Goal: Transaction & Acquisition: Purchase product/service

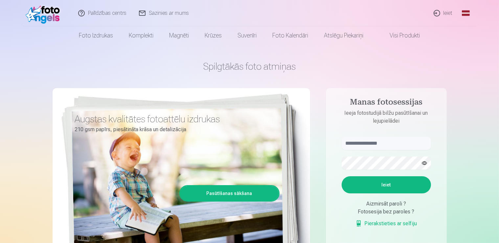
click at [442, 13] on link "Ieiet" at bounding box center [444, 13] width 32 height 26
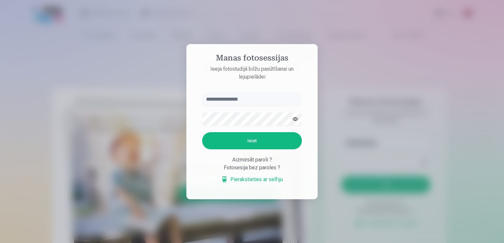
click at [242, 99] on input "text" at bounding box center [252, 99] width 100 height 13
type input "**********"
click at [297, 120] on button "button" at bounding box center [295, 119] width 12 height 12
click at [252, 139] on button "Ieiet" at bounding box center [252, 140] width 100 height 17
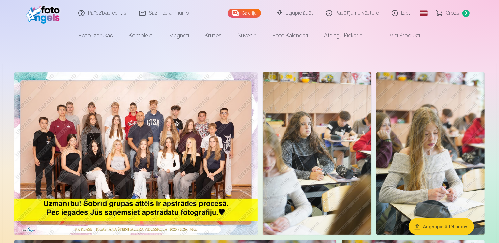
click at [220, 175] on img at bounding box center [135, 153] width 243 height 162
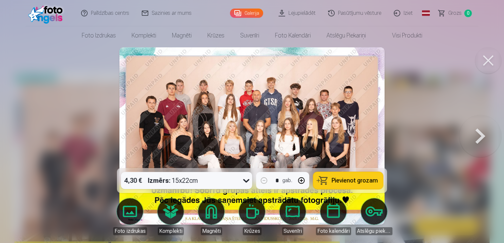
click at [246, 182] on icon at bounding box center [246, 180] width 11 height 11
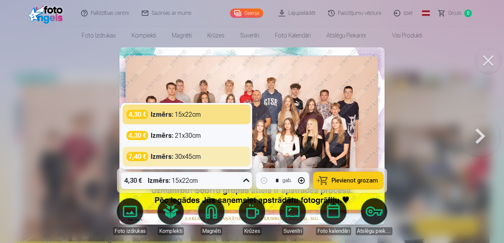
click at [239, 182] on div "4,30 € Izmērs : 15x22cm" at bounding box center [180, 180] width 119 height 17
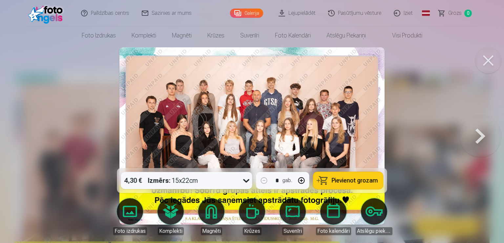
click at [334, 181] on span "Pievienot grozam" at bounding box center [355, 180] width 46 height 6
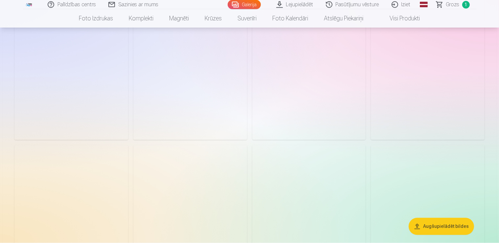
scroll to position [1491, 0]
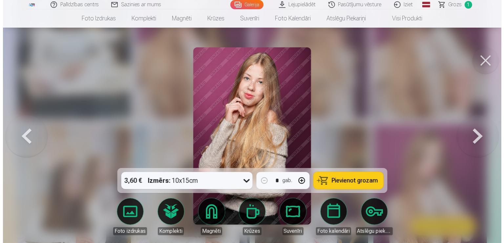
scroll to position [1505, 0]
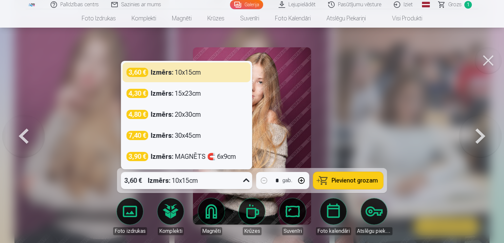
click at [244, 181] on icon at bounding box center [246, 180] width 11 height 11
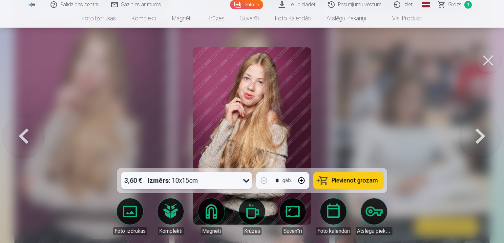
click at [244, 181] on icon at bounding box center [246, 180] width 11 height 11
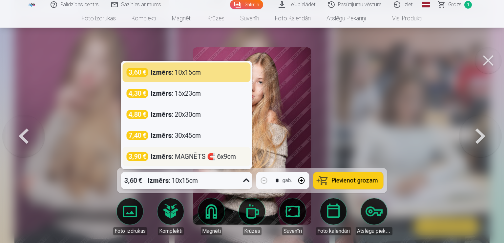
click at [194, 158] on div "Izmērs : MAGNĒTS 🧲 6x9cm" at bounding box center [193, 156] width 85 height 9
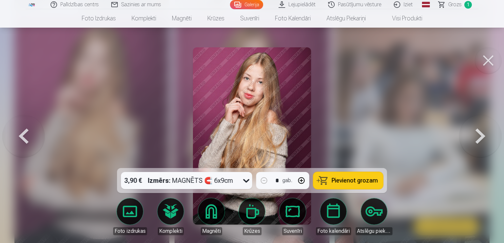
click at [330, 181] on button "Pievienot grozam" at bounding box center [349, 180] width 70 height 17
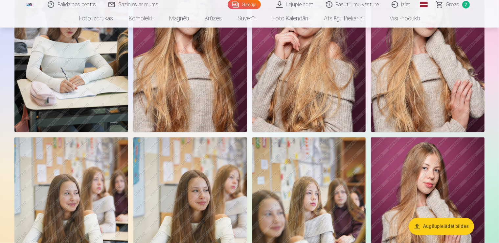
scroll to position [1491, 0]
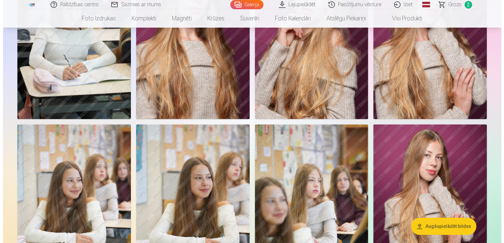
scroll to position [1505, 0]
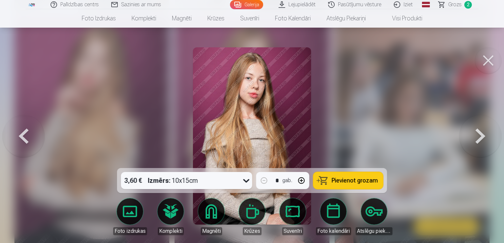
click at [246, 182] on icon at bounding box center [246, 181] width 6 height 4
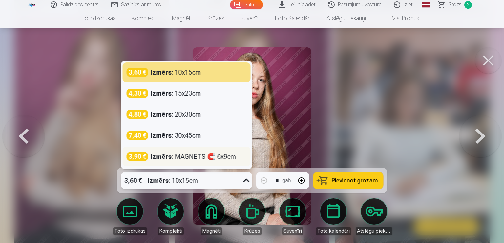
click at [223, 157] on div "Izmērs : MAGNĒTS 🧲 6x9cm" at bounding box center [193, 156] width 85 height 9
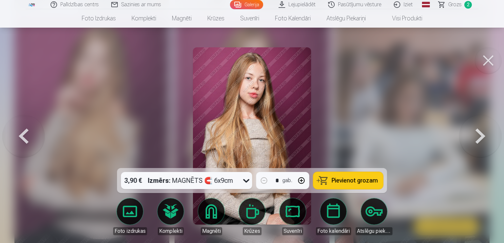
click at [347, 180] on span "Pievienot grozam" at bounding box center [355, 180] width 46 height 6
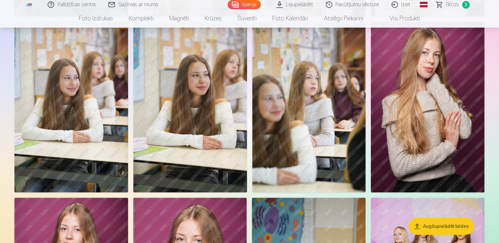
scroll to position [1595, 0]
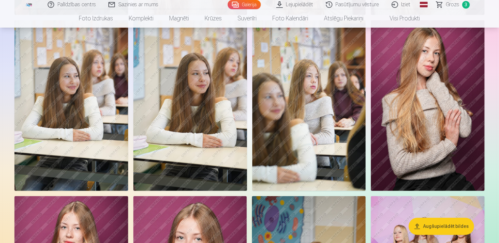
click at [466, 5] on span "3" at bounding box center [466, 5] width 8 height 8
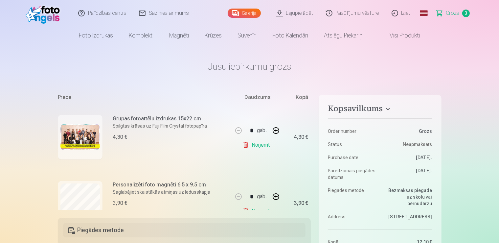
scroll to position [123, 0]
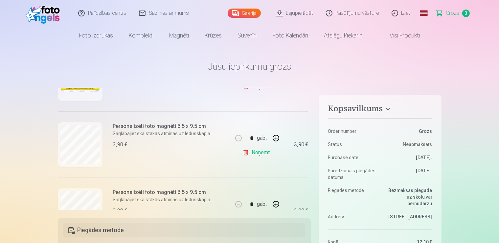
click at [245, 152] on link "Noņemt" at bounding box center [257, 152] width 30 height 13
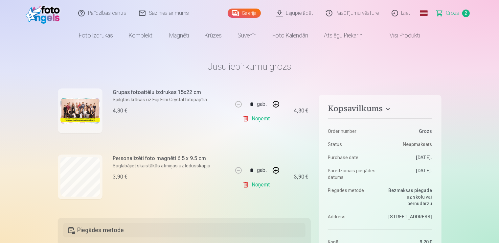
scroll to position [96, 0]
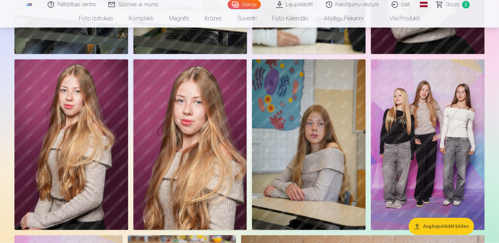
scroll to position [1734, 0]
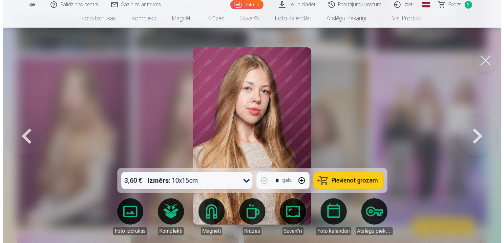
scroll to position [1751, 0]
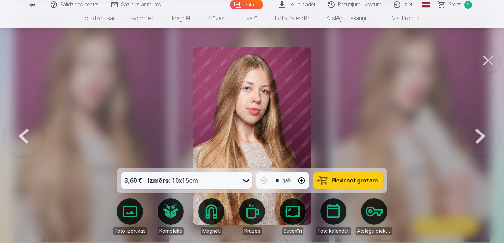
click at [244, 182] on icon at bounding box center [246, 180] width 11 height 11
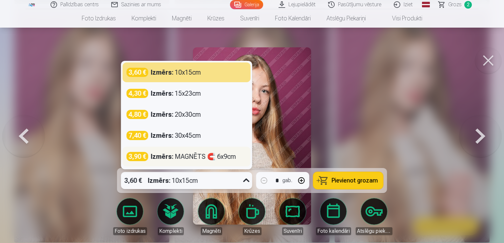
click at [195, 157] on div "Izmērs : MAGNĒTS 🧲 6x9cm" at bounding box center [193, 156] width 85 height 9
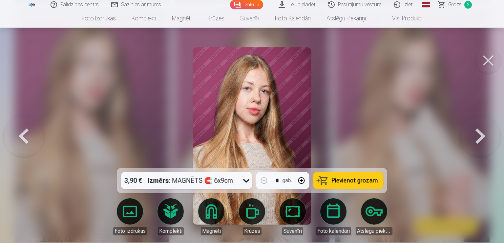
click at [340, 178] on span "Pievienot grozam" at bounding box center [355, 180] width 46 height 6
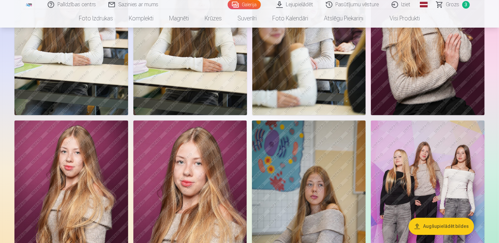
scroll to position [1734, 0]
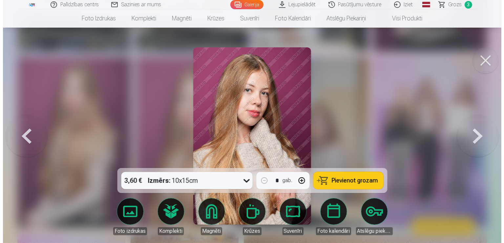
scroll to position [1751, 0]
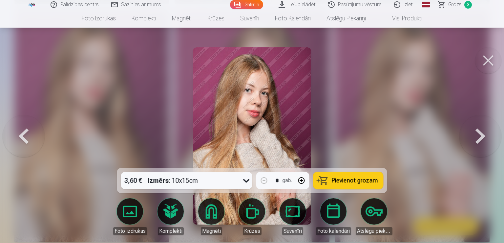
click at [246, 181] on icon at bounding box center [246, 181] width 6 height 4
click at [339, 178] on span "Pievienot grozam" at bounding box center [355, 180] width 46 height 6
click at [485, 64] on button at bounding box center [489, 60] width 26 height 26
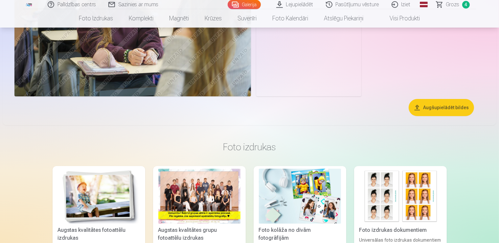
scroll to position [2185, 0]
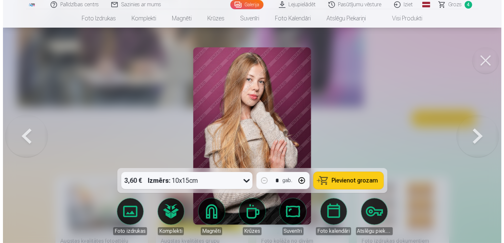
scroll to position [2207, 0]
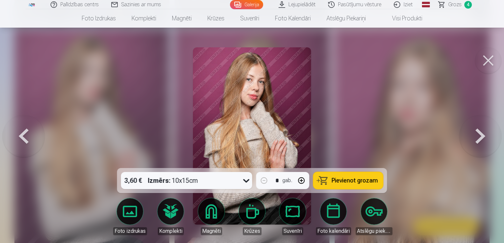
click at [346, 183] on span "Pievienot grozam" at bounding box center [355, 180] width 46 height 6
click at [490, 60] on button at bounding box center [489, 60] width 26 height 26
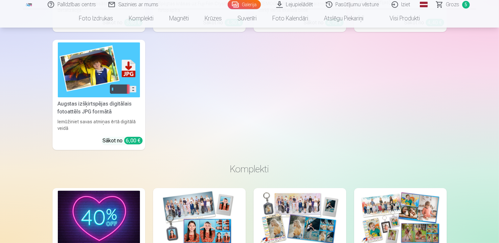
scroll to position [2428, 0]
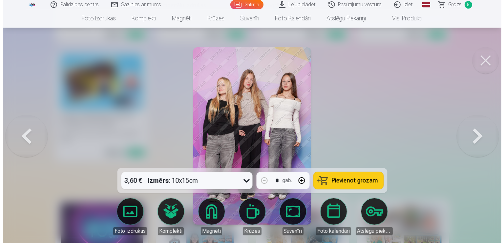
scroll to position [2452, 0]
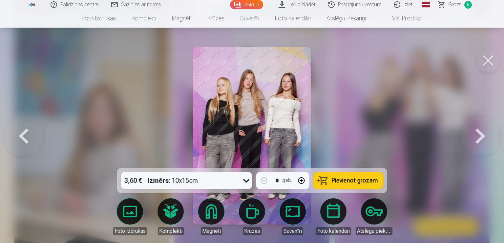
click at [345, 182] on span "Pievienot grozam" at bounding box center [355, 180] width 46 height 6
click at [478, 61] on button at bounding box center [489, 60] width 26 height 26
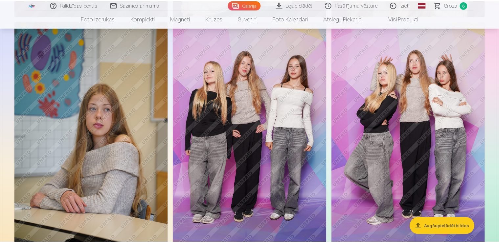
scroll to position [2428, 0]
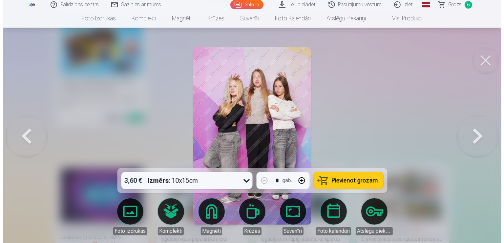
scroll to position [2490, 0]
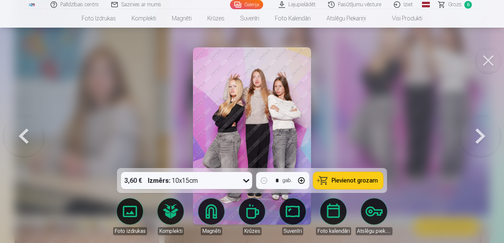
click at [345, 180] on span "Pievienot grozam" at bounding box center [355, 180] width 46 height 6
click at [494, 56] on button at bounding box center [489, 60] width 26 height 26
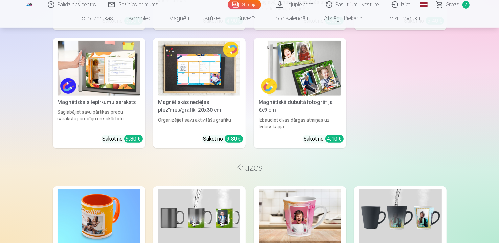
scroll to position [2878, 0]
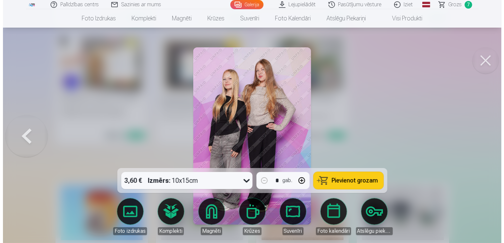
scroll to position [2909, 0]
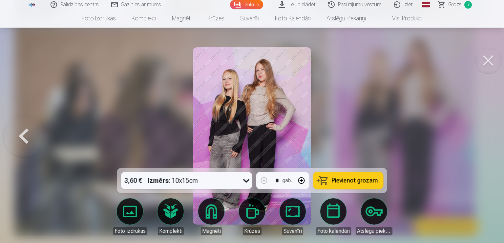
click at [353, 178] on span "Pievienot grozam" at bounding box center [355, 180] width 46 height 6
click at [497, 65] on button at bounding box center [489, 60] width 26 height 26
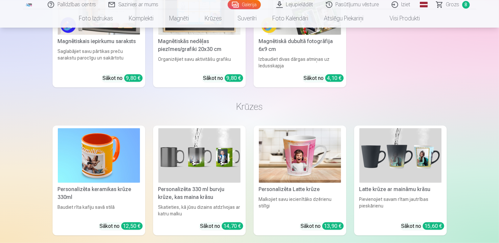
scroll to position [2913, 0]
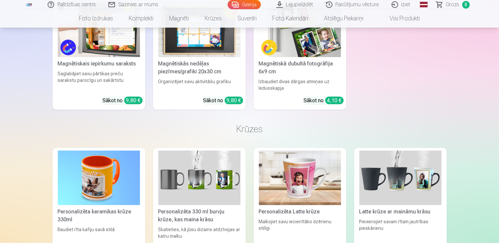
click at [451, 4] on span "Grozs" at bounding box center [452, 5] width 13 height 8
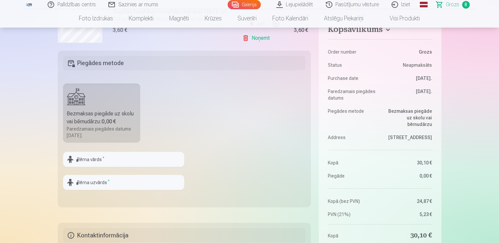
scroll to position [173, 0]
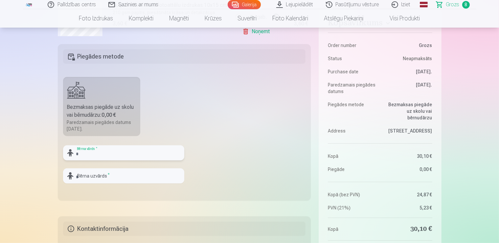
click at [93, 155] on input "text" at bounding box center [123, 152] width 121 height 15
type input "******"
click at [107, 180] on input "text" at bounding box center [123, 175] width 121 height 15
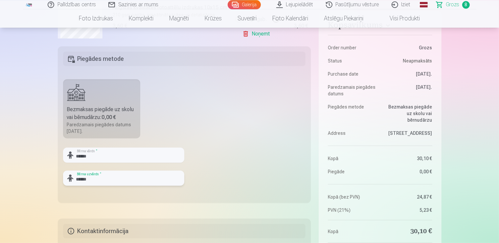
scroll to position [104, 0]
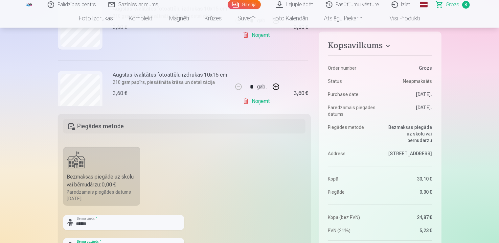
type input "******"
click at [230, 126] on h5 "Piegādes metode" at bounding box center [184, 126] width 243 height 14
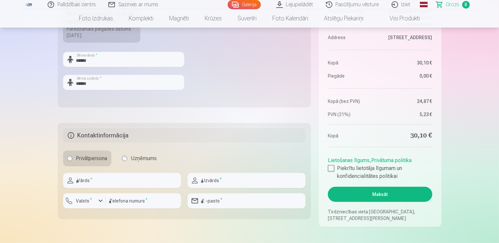
scroll to position [277, 0]
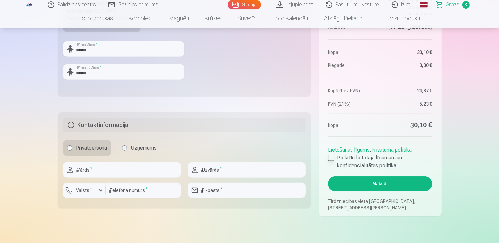
click at [332, 157] on div at bounding box center [331, 157] width 7 height 7
click at [94, 171] on input "text" at bounding box center [122, 169] width 118 height 15
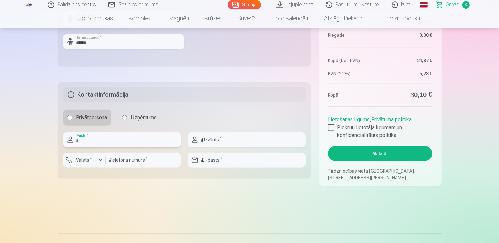
scroll to position [312, 0]
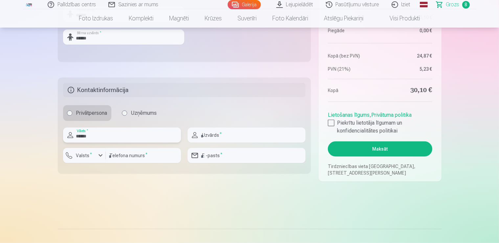
type input "******"
click at [246, 132] on input "text" at bounding box center [247, 134] width 118 height 15
type input "******"
click at [131, 159] on input "number" at bounding box center [143, 155] width 75 height 15
type input "********"
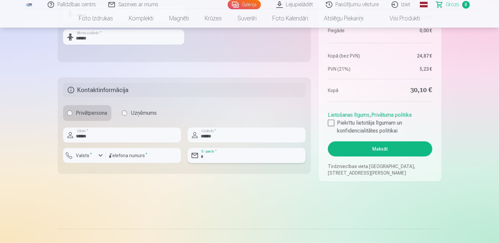
click at [220, 158] on input "email" at bounding box center [247, 155] width 118 height 15
type input "**********"
click at [100, 154] on div "button" at bounding box center [101, 155] width 8 height 8
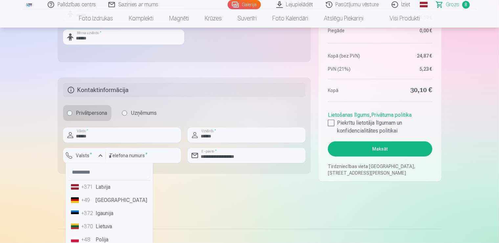
click at [100, 186] on li "+371 Latvija" at bounding box center [109, 186] width 82 height 13
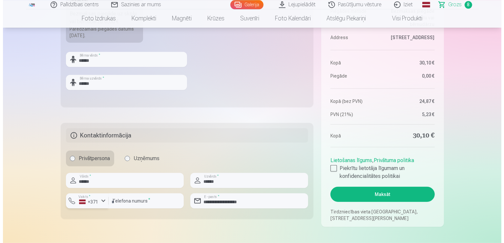
scroll to position [277, 0]
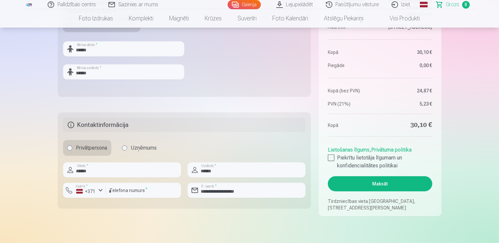
click at [363, 182] on button "Maksāt" at bounding box center [380, 183] width 104 height 15
